Goal: Task Accomplishment & Management: Complete application form

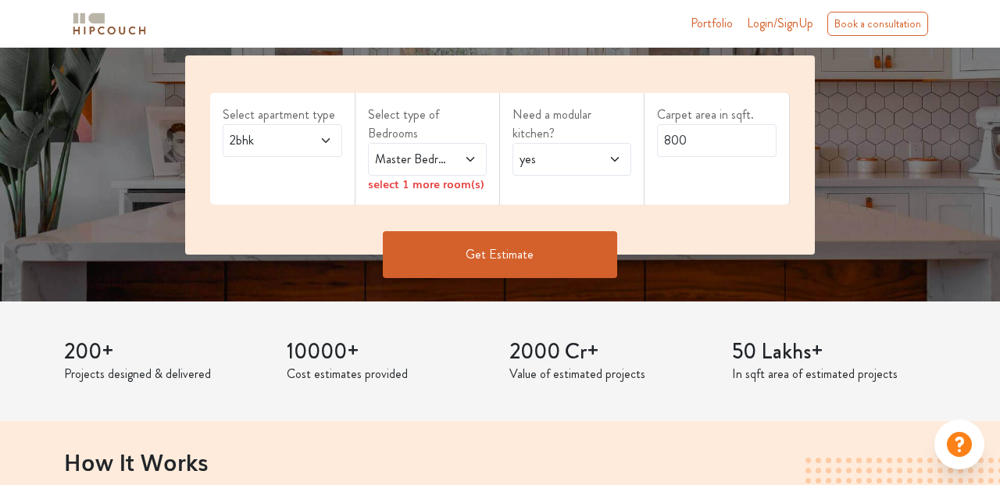
scroll to position [252, 0]
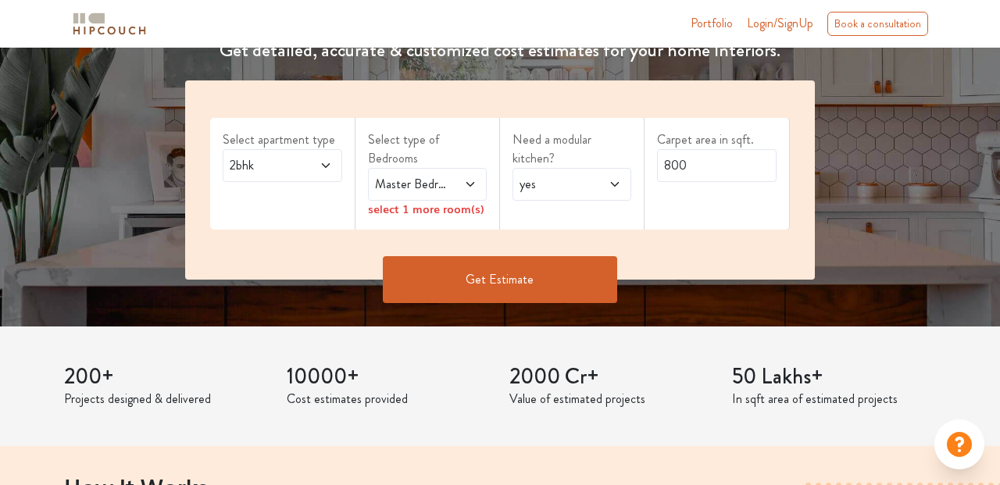
click at [313, 172] on span at bounding box center [319, 165] width 27 height 19
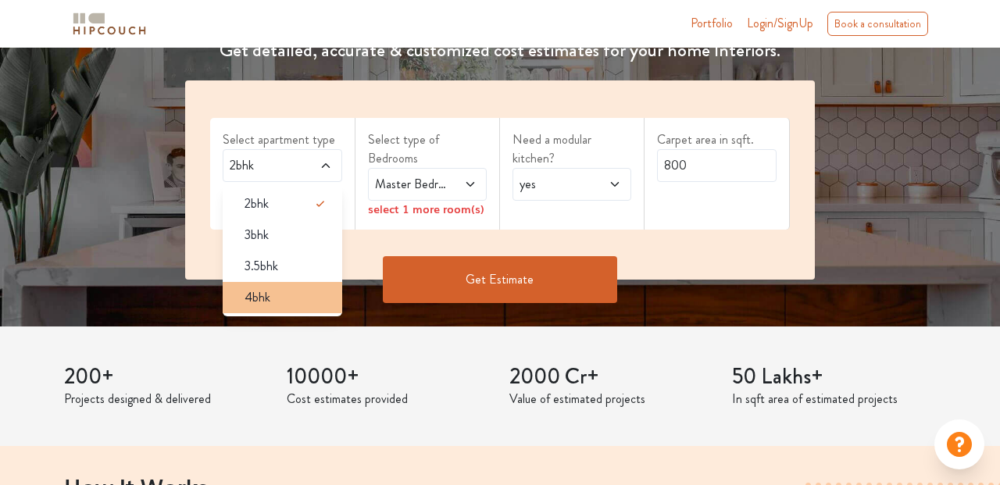
click at [313, 296] on div "4bhk" at bounding box center [286, 297] width 109 height 19
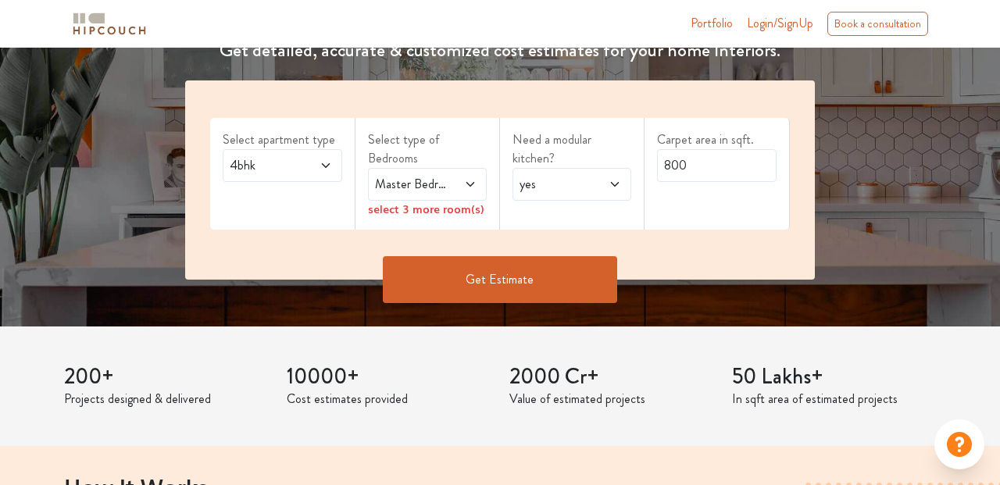
click at [468, 191] on span at bounding box center [463, 184] width 27 height 19
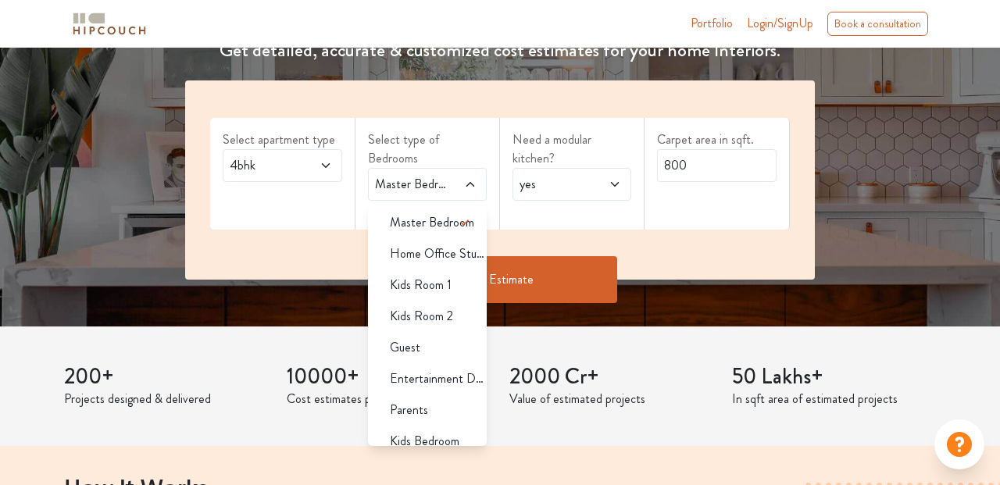
click at [568, 234] on div "Select apartment type 4bhk Select type of Bedrooms Master Bedroom Master Bedroo…" at bounding box center [499, 180] width 629 height 199
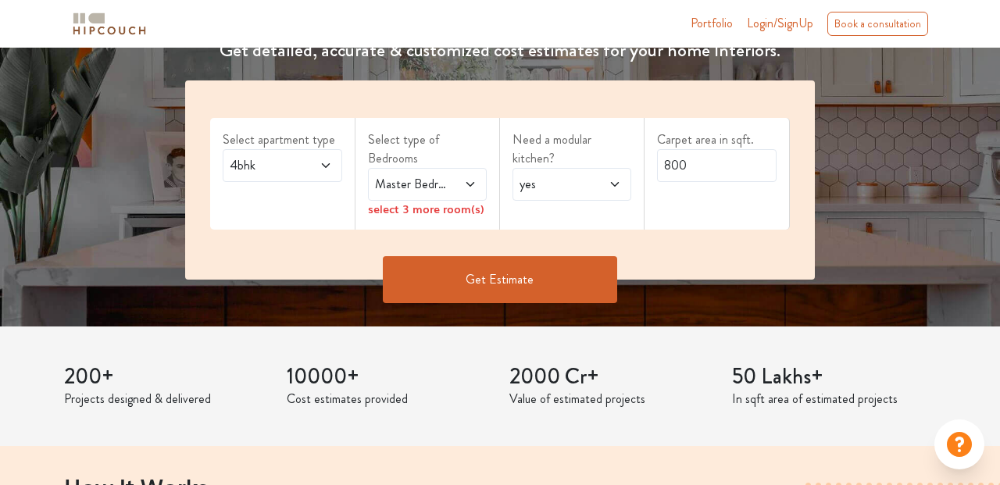
click at [483, 189] on div "Master Bedroom" at bounding box center [427, 184] width 119 height 33
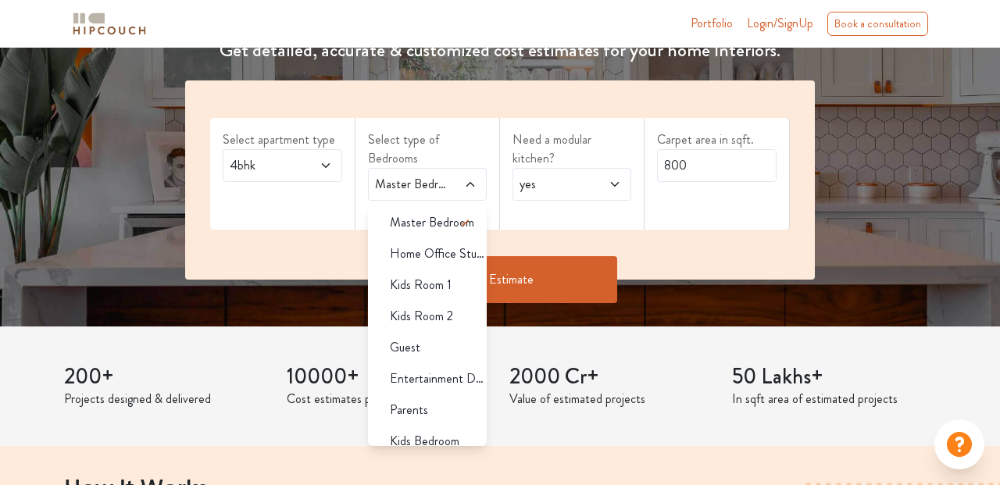
click at [483, 189] on div "Master Bedroom" at bounding box center [427, 184] width 119 height 33
click at [441, 348] on div "Guest" at bounding box center [431, 347] width 109 height 19
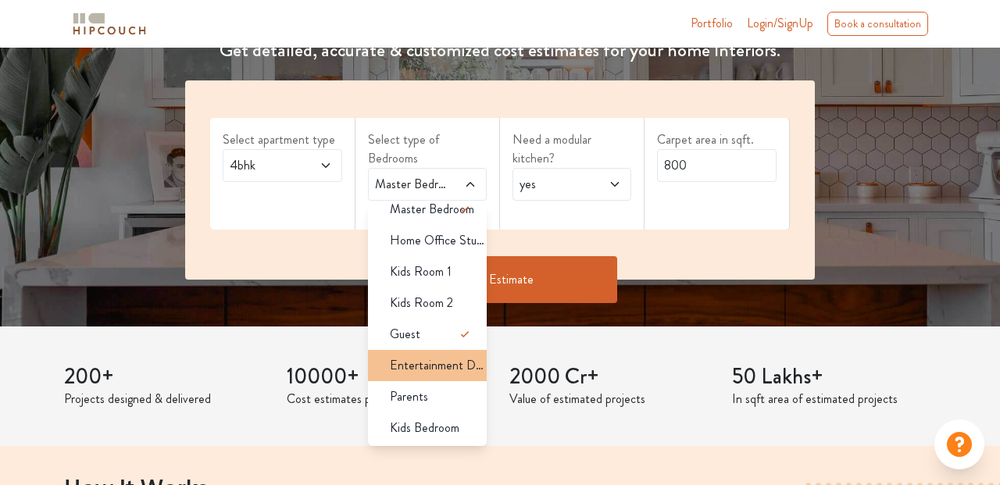
click at [449, 374] on span "Entertainment Den" at bounding box center [438, 365] width 97 height 19
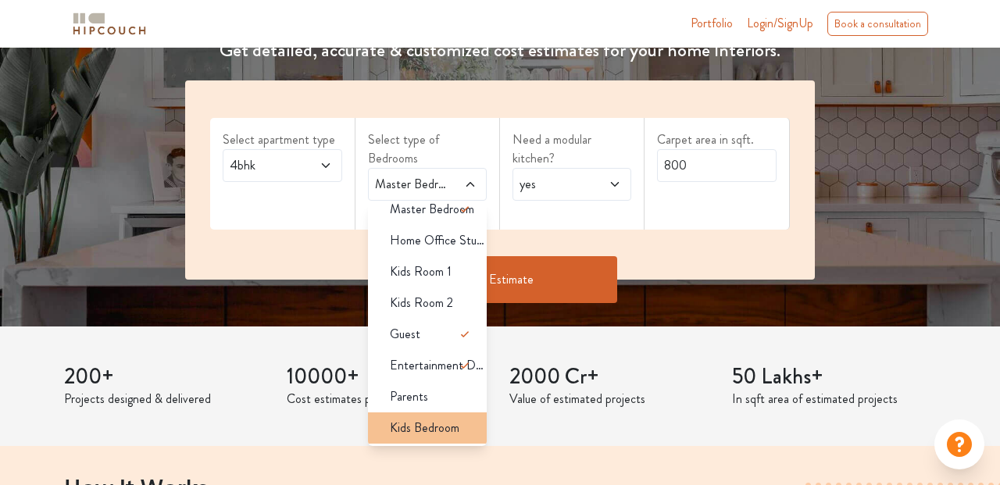
click at [452, 420] on span "Kids Bedroom" at bounding box center [425, 428] width 70 height 19
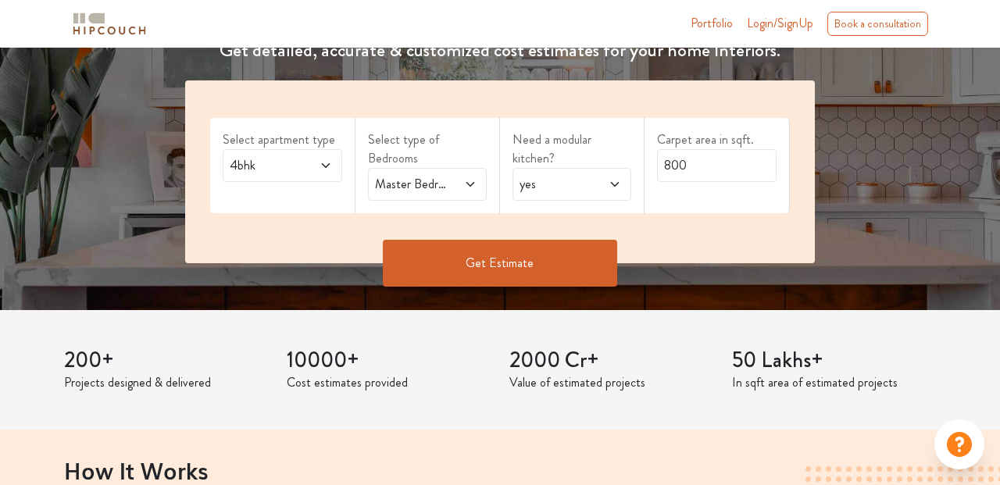
click at [475, 189] on icon at bounding box center [470, 184] width 13 height 13
click at [560, 214] on div "Select apartment type 4bhk Select type of Bedrooms Master Bedroom,Guest,Enterta…" at bounding box center [499, 172] width 629 height 183
click at [591, 182] on span "yes" at bounding box center [556, 184] width 79 height 19
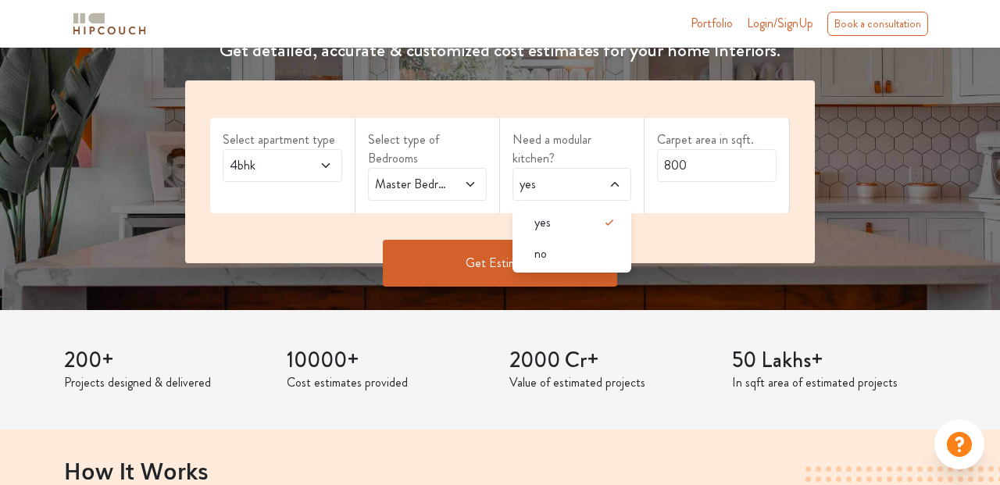
click at [678, 235] on div "Select apartment type 4bhk Select type of Bedrooms Master Bedroom,Guest,Enterta…" at bounding box center [499, 172] width 629 height 183
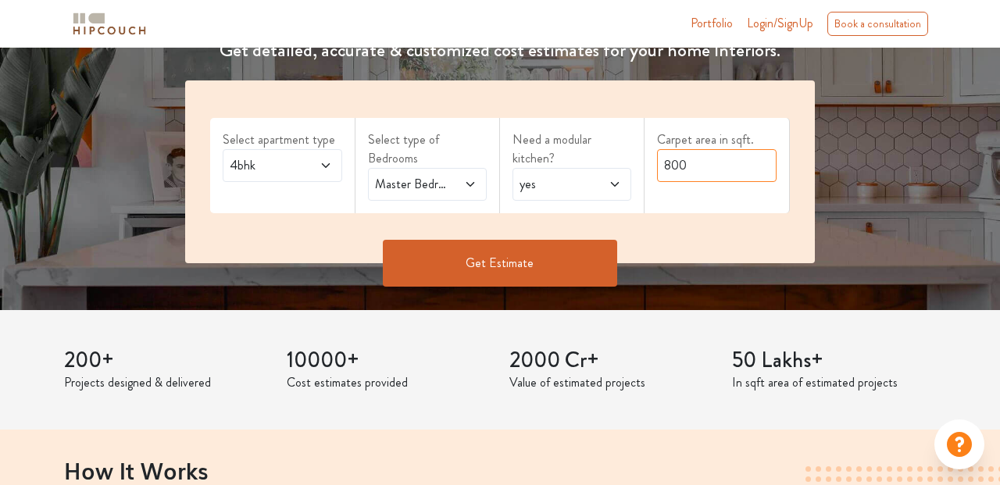
click at [704, 165] on input "800" at bounding box center [716, 165] width 119 height 33
type input "2000"
click at [574, 262] on button "Get Estimate" at bounding box center [500, 263] width 234 height 47
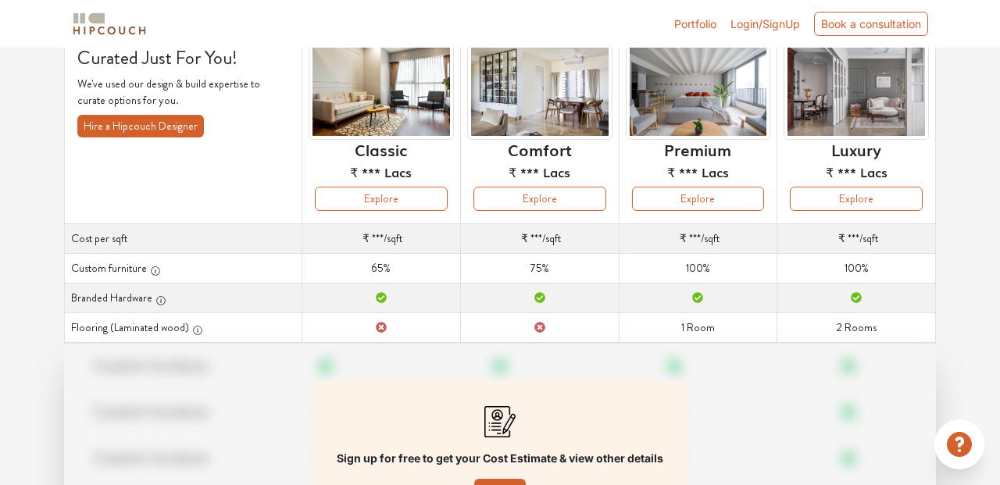
scroll to position [121, 0]
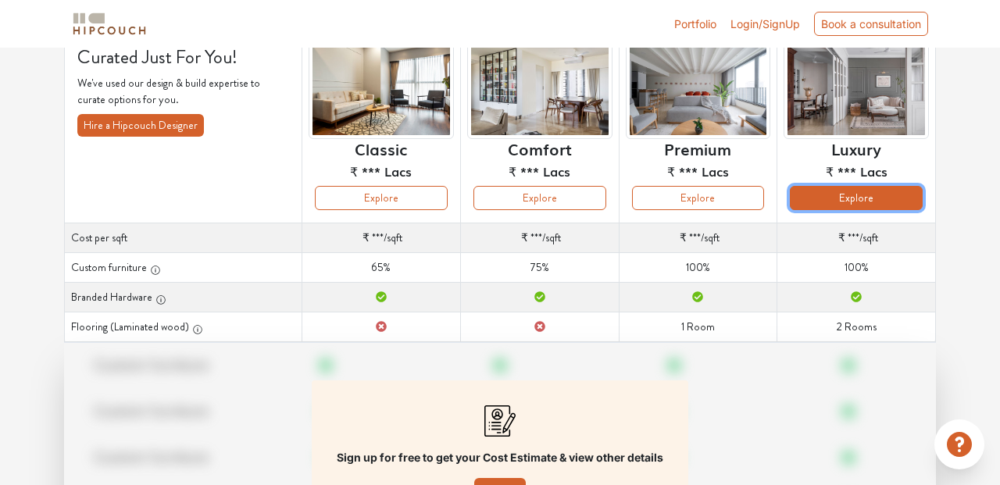
click at [831, 196] on button "Explore" at bounding box center [856, 198] width 133 height 24
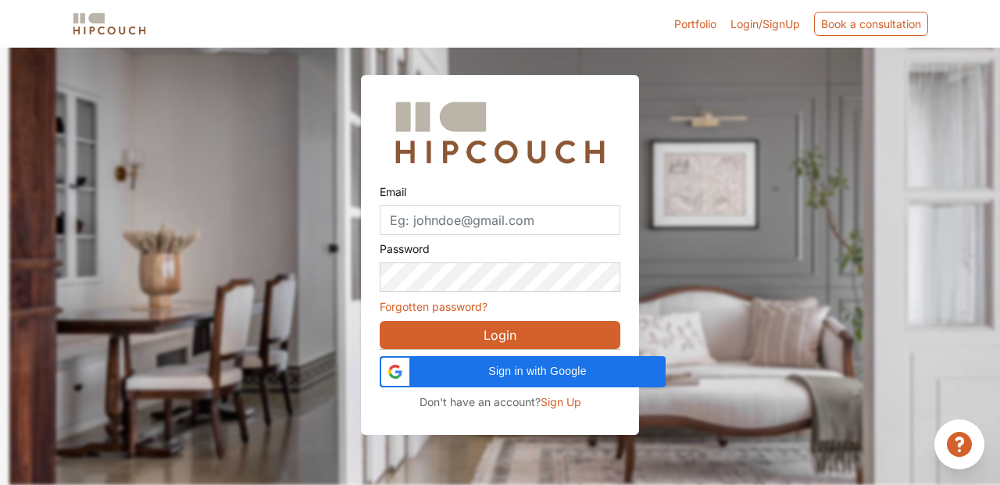
scroll to position [47, 0]
